Goal: Find specific page/section

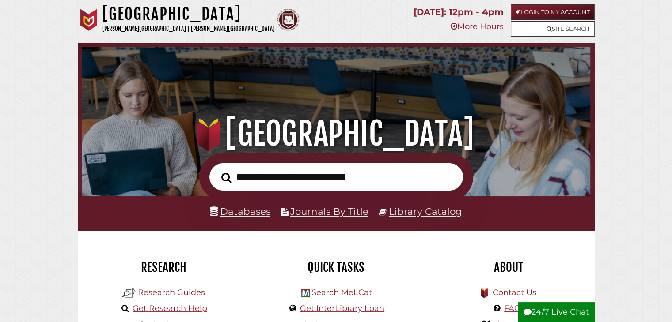
scroll to position [168, 503]
click at [571, 6] on link "Login to My Account" at bounding box center [552, 11] width 84 height 15
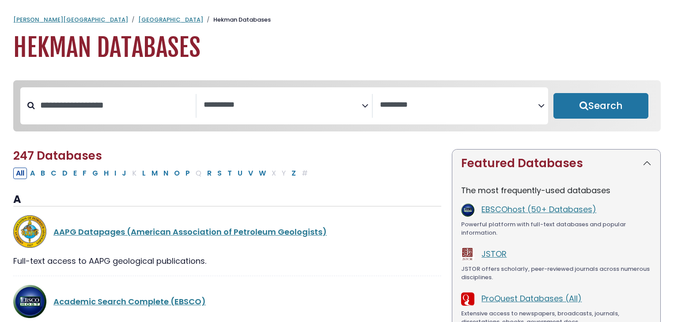
select select "Database Subject Filter"
select select "Database Vendors Filter"
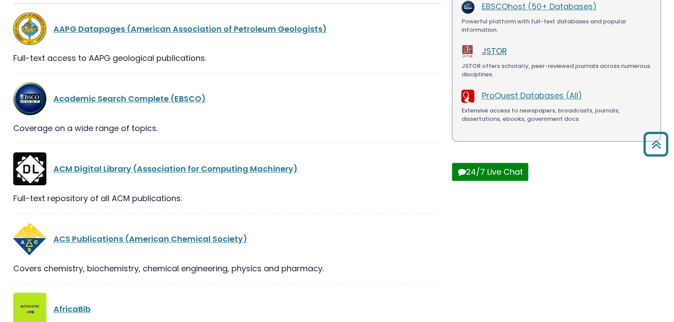
click at [492, 51] on link "JSTOR" at bounding box center [493, 50] width 25 height 11
